Goal: Check status: Check status

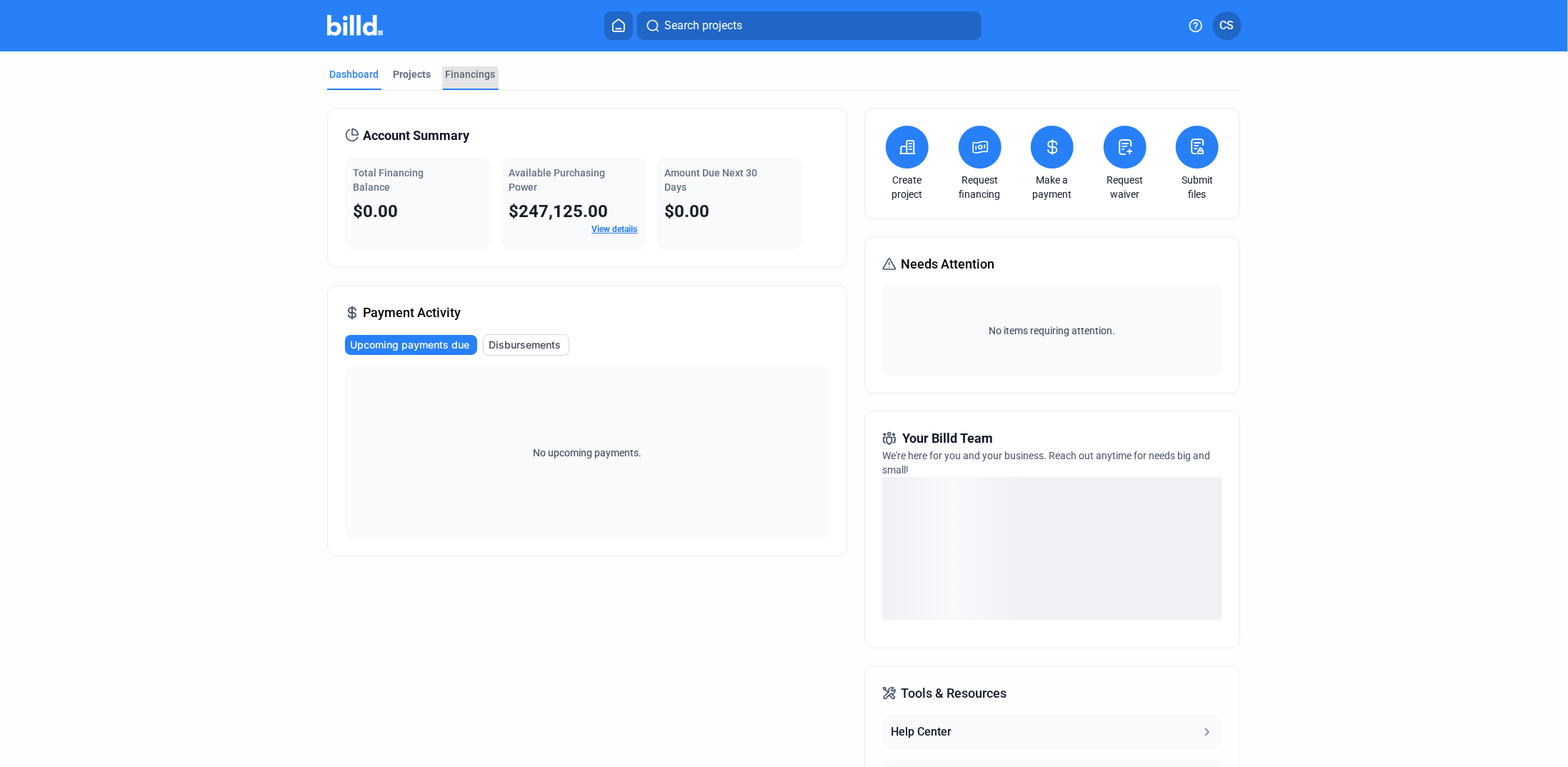
click at [457, 78] on div "Financings" at bounding box center [471, 74] width 50 height 14
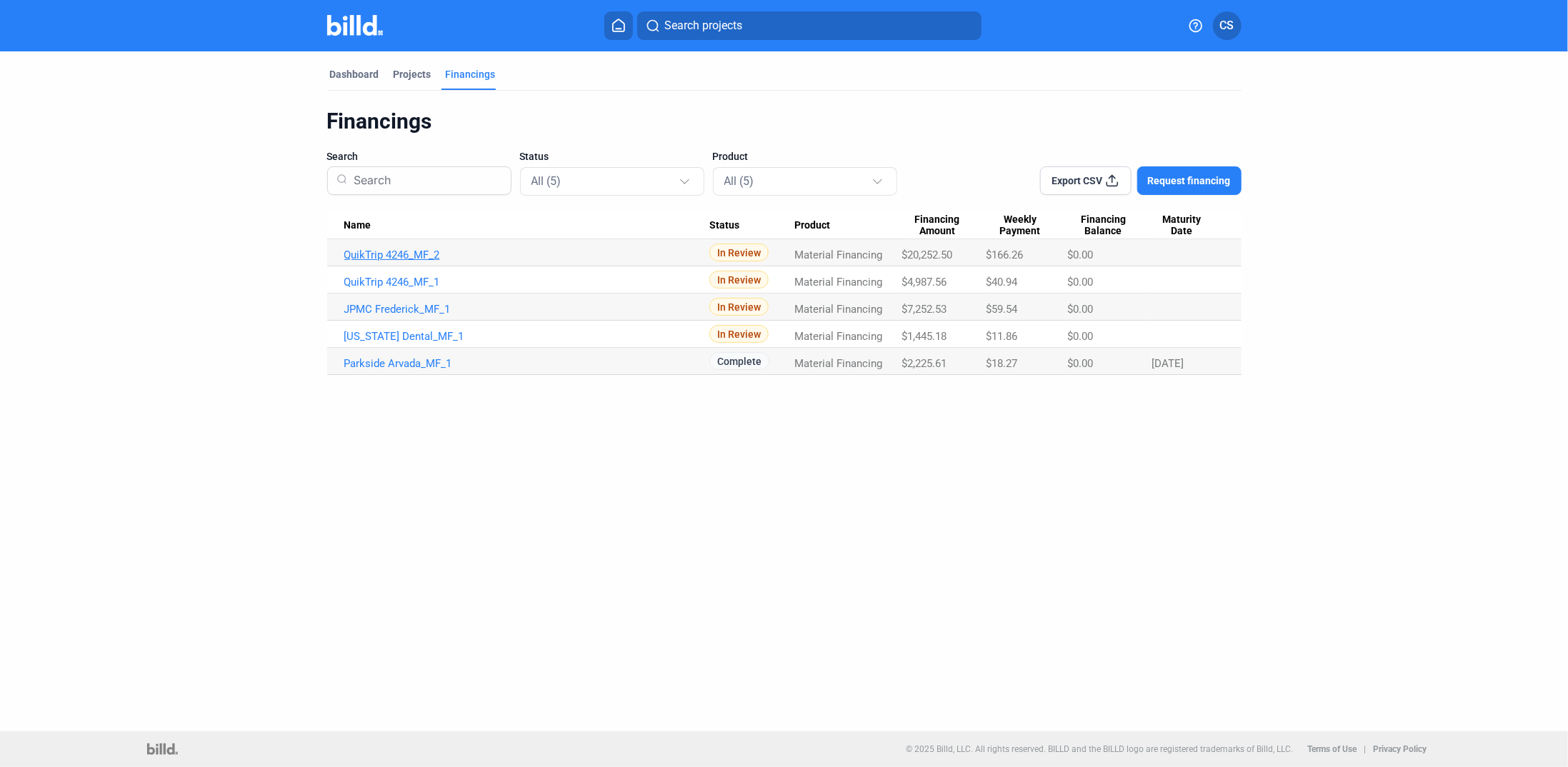
click at [417, 255] on link "QuikTrip 4246_MF_2" at bounding box center [527, 255] width 365 height 13
